Goal: Task Accomplishment & Management: Use online tool/utility

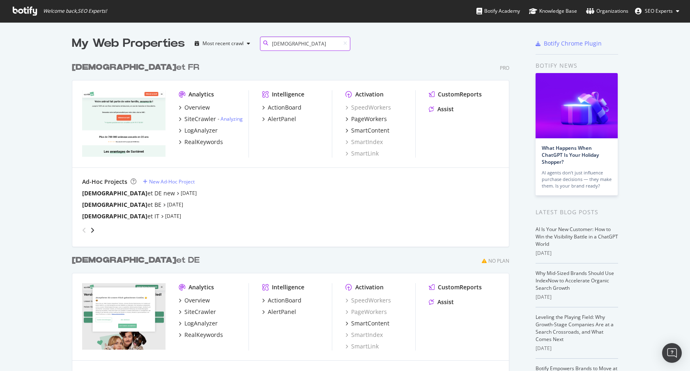
drag, startPoint x: 291, startPoint y: 44, endPoint x: 279, endPoint y: 42, distance: 11.6
click at [279, 42] on input "[DEMOGRAPHIC_DATA]" at bounding box center [305, 44] width 90 height 14
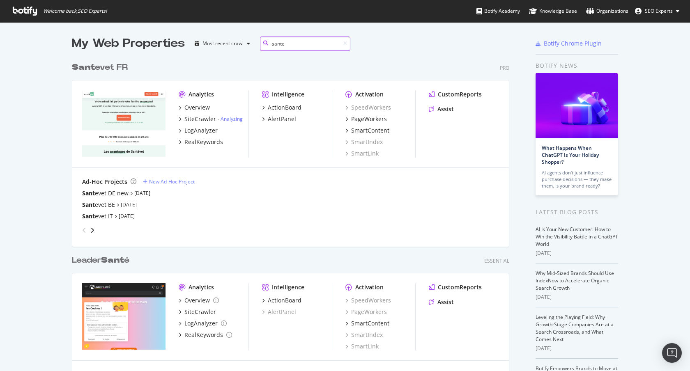
scroll to position [342, 438]
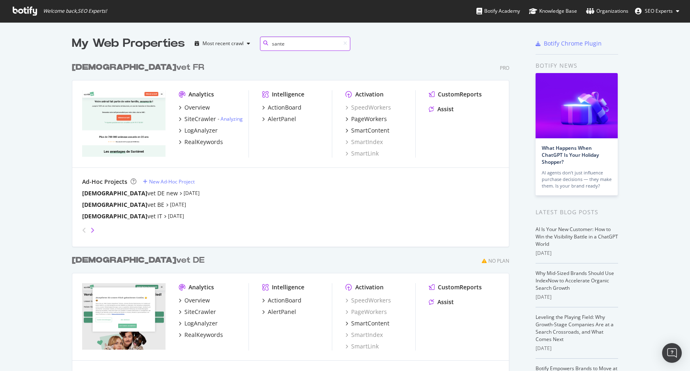
type input "sante"
click at [90, 232] on icon "angle-right" at bounding box center [92, 230] width 4 height 7
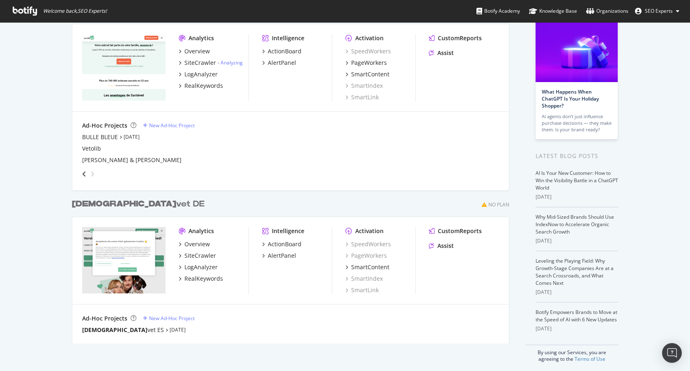
scroll to position [61, 0]
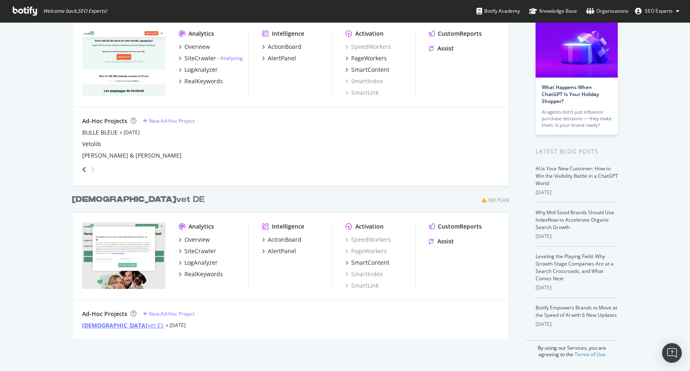
click at [105, 323] on div "[DEMOGRAPHIC_DATA] vet ES" at bounding box center [123, 326] width 82 height 8
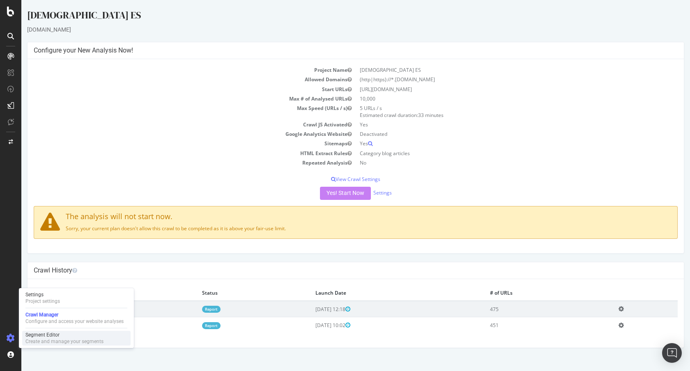
drag, startPoint x: 45, startPoint y: 338, endPoint x: 53, endPoint y: 333, distance: 9.6
click at [46, 338] on div "Segment Editor" at bounding box center [64, 335] width 78 height 7
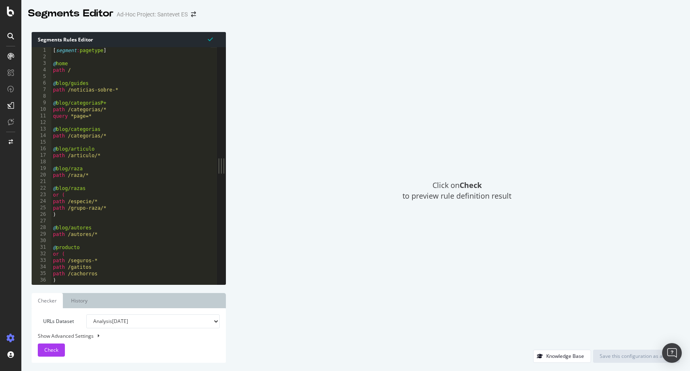
click at [159, 168] on div "[ segment : pagetype ] @ home path / @ blog/guides path /noticias-sobre-* @ blo…" at bounding box center [140, 169] width 178 height 244
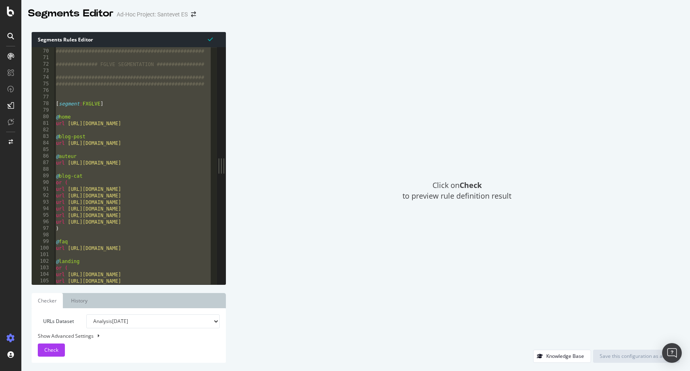
scroll to position [453, 0]
click at [134, 144] on div "################################################## ############################…" at bounding box center [143, 163] width 178 height 244
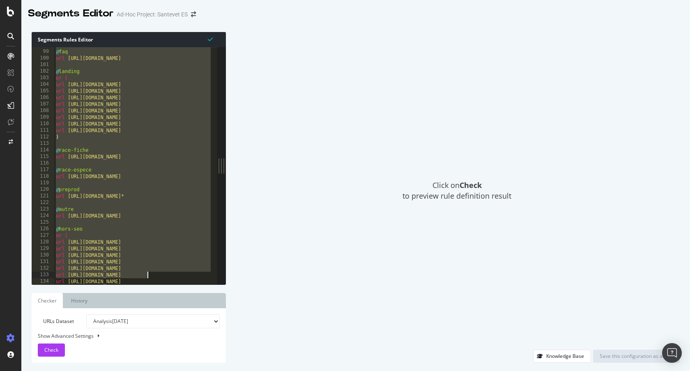
scroll to position [663, 0]
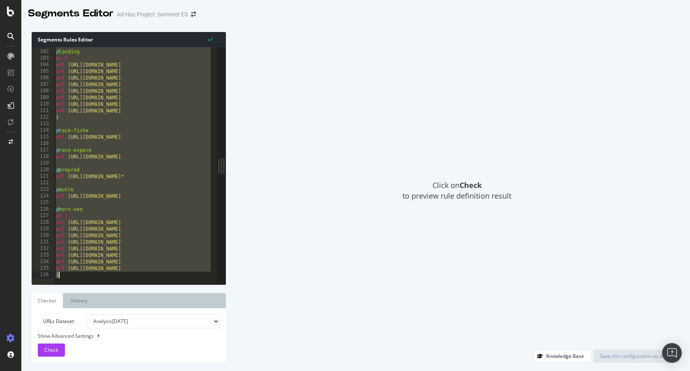
drag, startPoint x: 56, startPoint y: 103, endPoint x: 180, endPoint y: 298, distance: 231.1
click at [180, 298] on div "Segments Rules Editor url [URL][DOMAIN_NAME] 101 102 103 104 105 106 107 108 10…" at bounding box center [129, 197] width 194 height 331
type textarea "url [URL][DOMAIN_NAME] )"
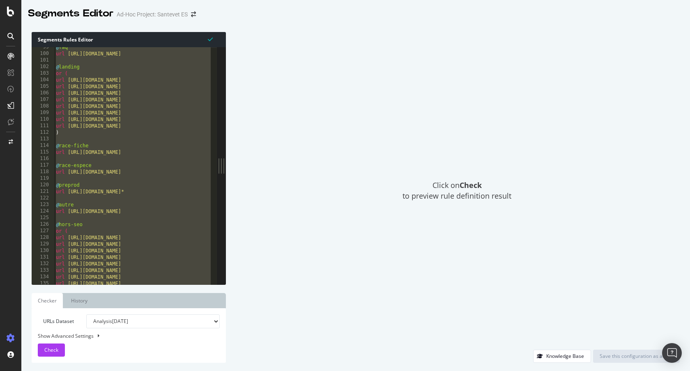
scroll to position [442, 0]
